Goal: Task Accomplishment & Management: Manage account settings

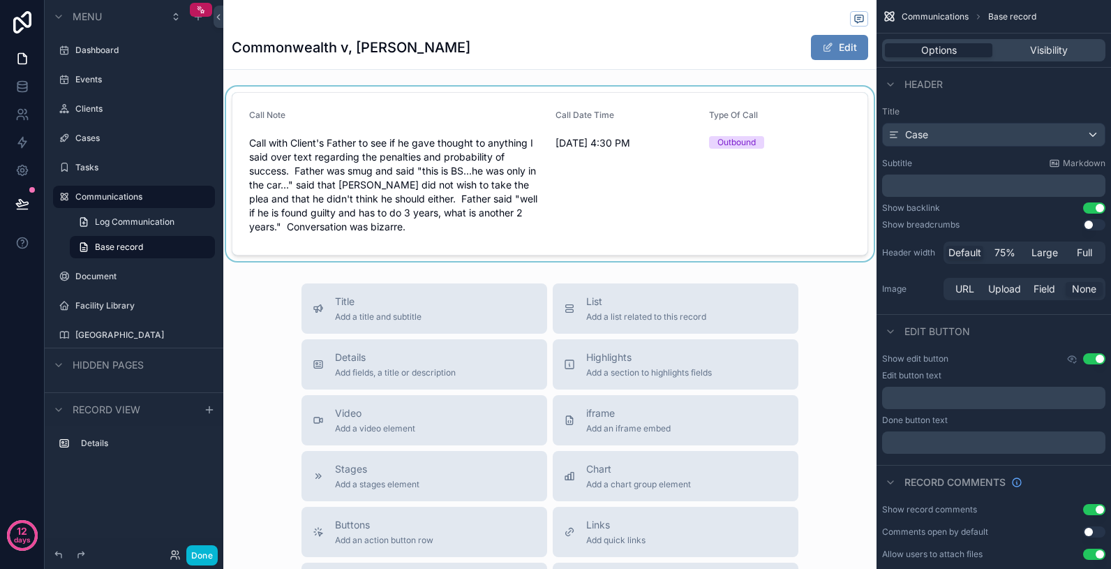
scroll to position [1, 0]
click at [260, 144] on div "scrollable content" at bounding box center [549, 173] width 653 height 174
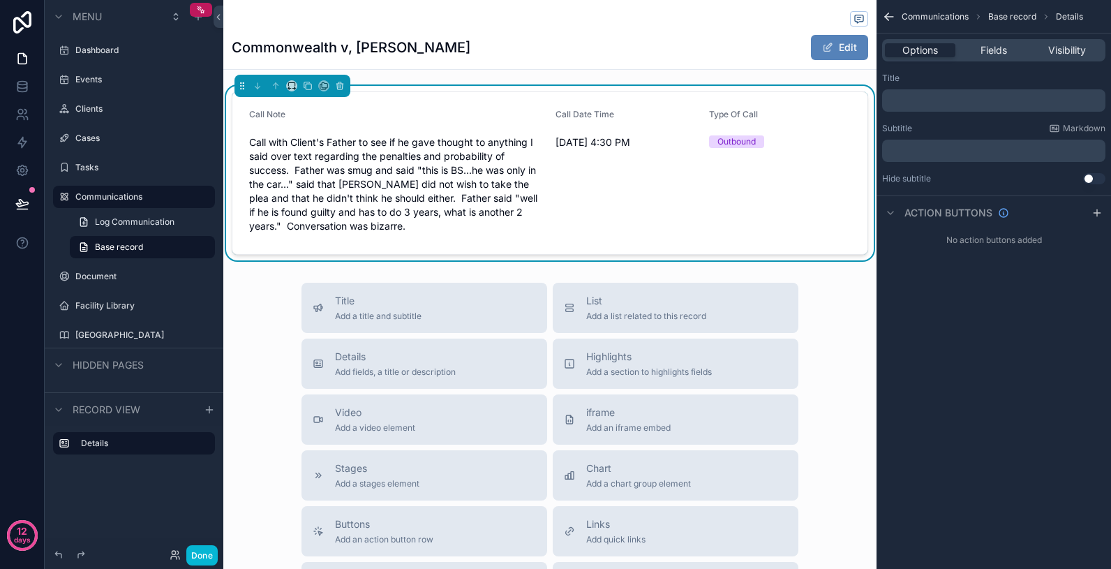
click at [250, 142] on span "Call with Client's Father to see if he gave thought to anything I said over tex…" at bounding box center [396, 184] width 295 height 98
click at [255, 144] on span "Call with Client's Father to see if he gave thought to anything I said over tex…" at bounding box center [396, 184] width 295 height 98
click at [251, 144] on span "Call with Client's Father to see if he gave thought to anything I said over tex…" at bounding box center [396, 184] width 295 height 98
click at [307, 141] on span "Call with Client's Father to see if he gave thought to anything I said over tex…" at bounding box center [396, 184] width 295 height 98
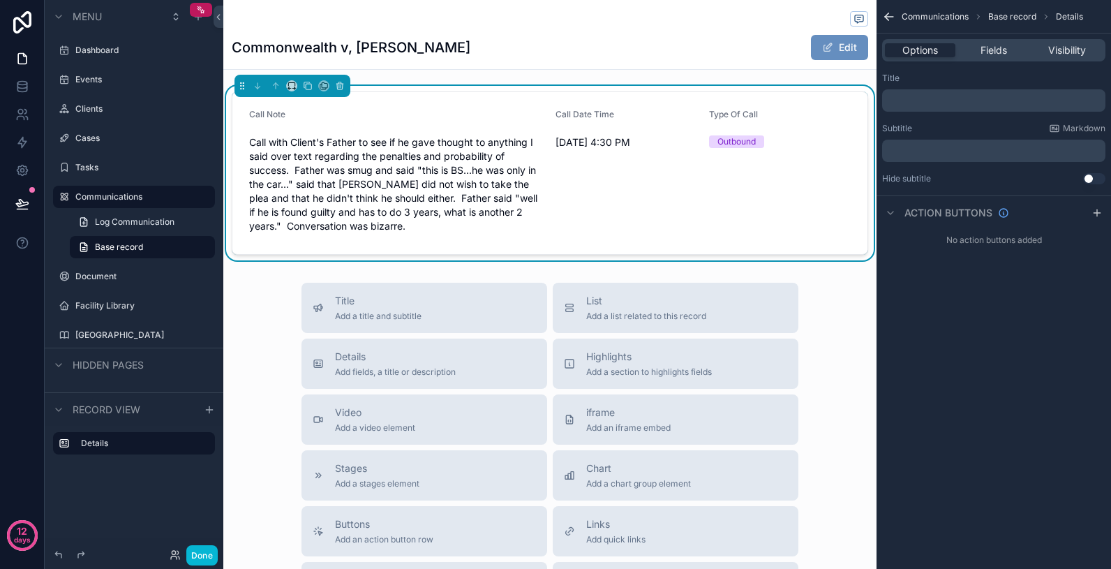
click at [846, 45] on button "Edit" at bounding box center [839, 47] width 57 height 25
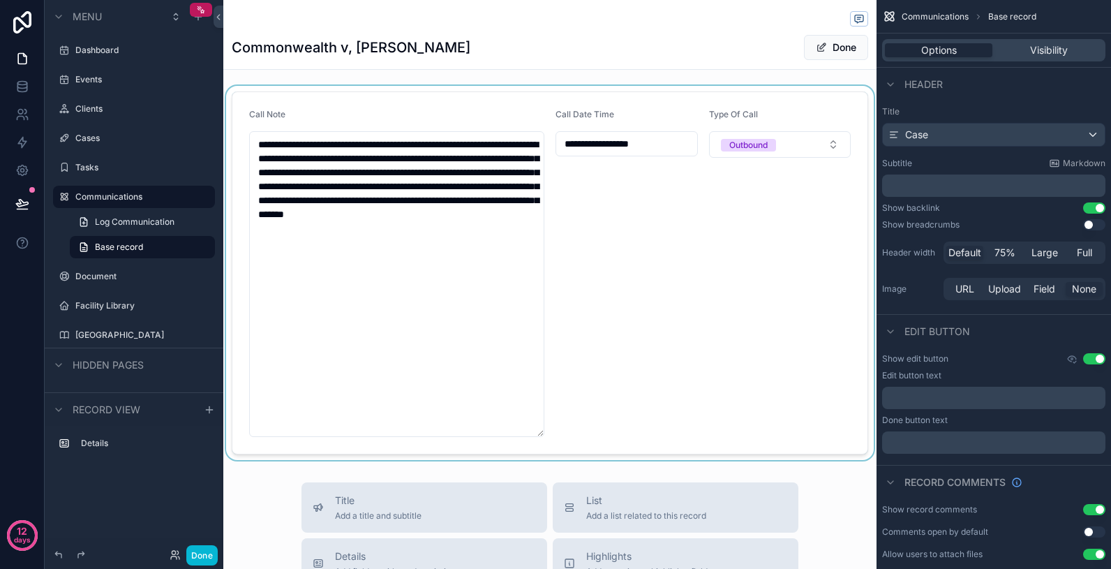
click at [257, 144] on div "scrollable content" at bounding box center [549, 273] width 653 height 374
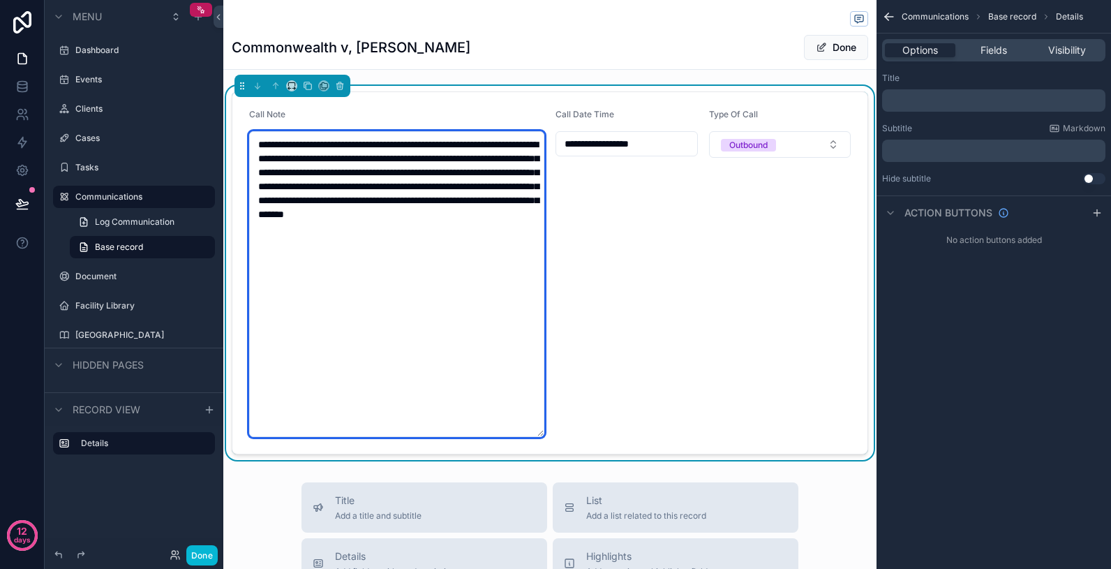
click at [493, 232] on textarea "**********" at bounding box center [396, 284] width 295 height 306
drag, startPoint x: 500, startPoint y: 231, endPoint x: 261, endPoint y: 143, distance: 255.0
click at [259, 142] on textarea "**********" at bounding box center [396, 284] width 295 height 306
